Goal: Task Accomplishment & Management: Use online tool/utility

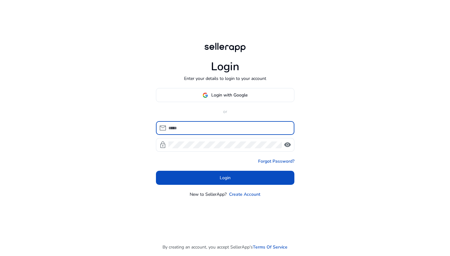
type input "**********"
click at [225, 178] on button "Login" at bounding box center [225, 178] width 138 height 14
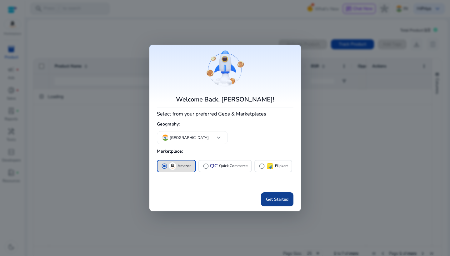
click at [281, 199] on span "Get Started" at bounding box center [277, 199] width 23 height 7
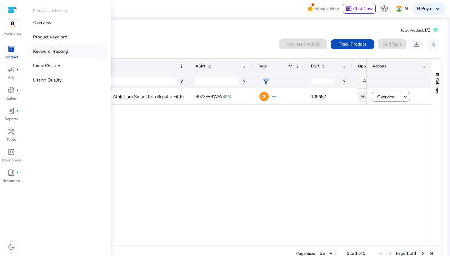
click at [44, 53] on p "Keyword Tracking" at bounding box center [50, 51] width 35 height 7
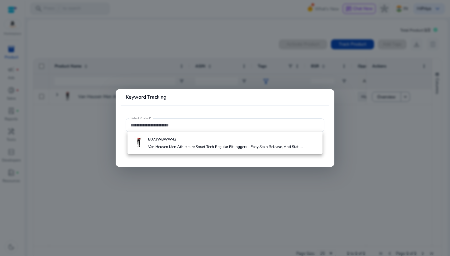
click at [101, 109] on div at bounding box center [225, 128] width 450 height 256
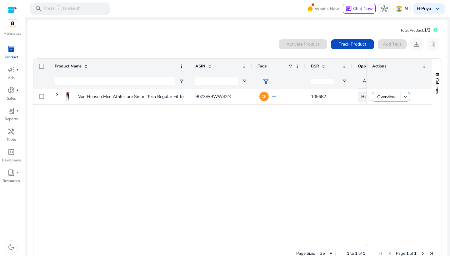
click at [13, 52] on span "inventory_2" at bounding box center [12, 49] width 8 height 8
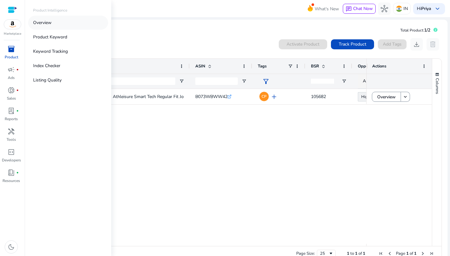
click at [58, 26] on link "Overview" at bounding box center [68, 23] width 80 height 14
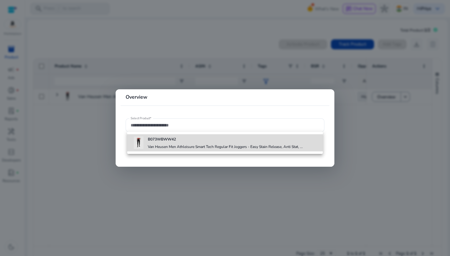
click at [171, 140] on b "B073WBWW42" at bounding box center [162, 139] width 28 height 5
type input "**********"
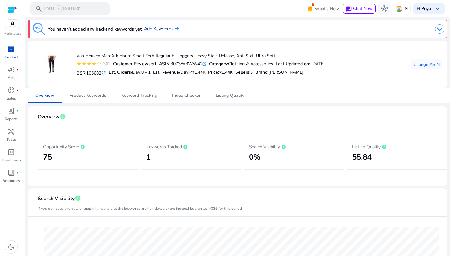
click at [154, 26] on link "Add Keywords" at bounding box center [161, 29] width 35 height 7
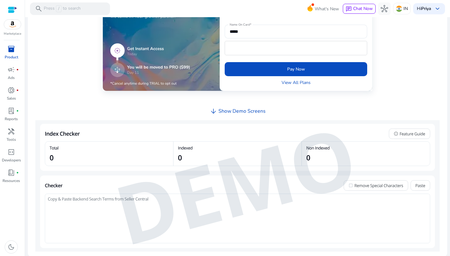
scroll to position [206, 0]
